Goal: Register for event/course

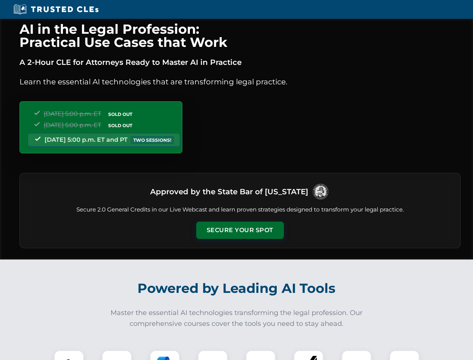
click at [240, 230] on button "Secure Your Spot" at bounding box center [240, 229] width 88 height 17
click at [69, 355] on img at bounding box center [69, 365] width 22 height 22
